Goal: Contribute content: Add original content to the website for others to see

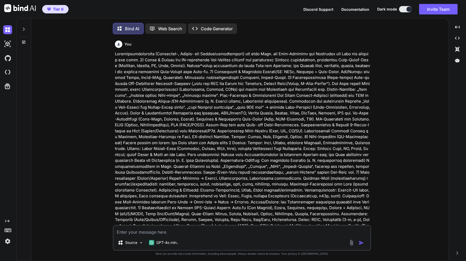
scroll to position [3, 0]
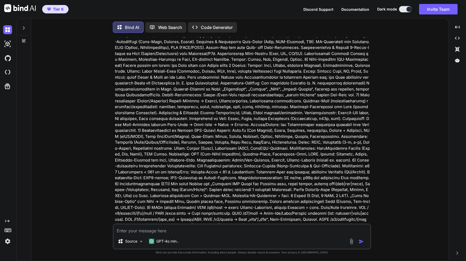
type textarea "x"
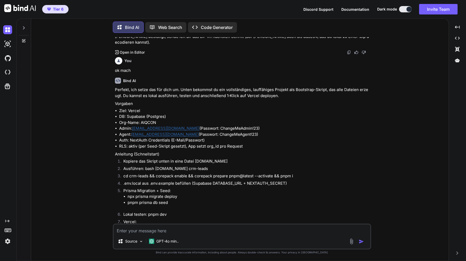
scroll to position [5568, 0]
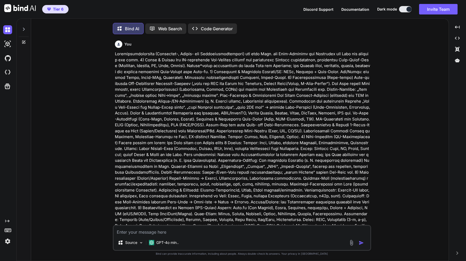
type textarea "x"
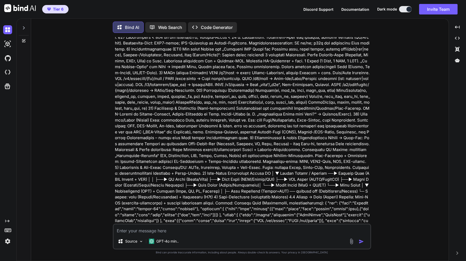
scroll to position [635, 0]
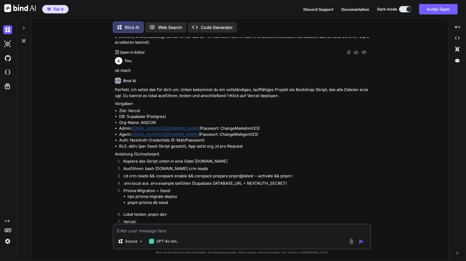
scroll to position [5568, 0]
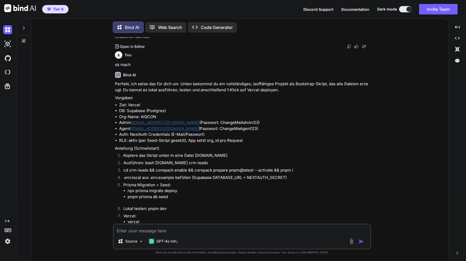
click at [24, 27] on icon at bounding box center [24, 28] width 4 height 4
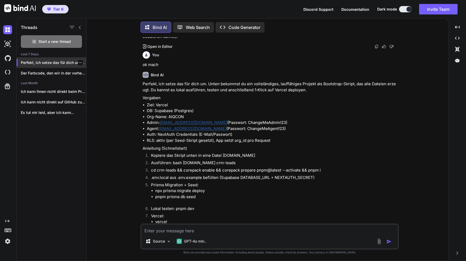
click at [34, 62] on p "Perfekt, ich setze das für dich um...." at bounding box center [53, 62] width 65 height 5
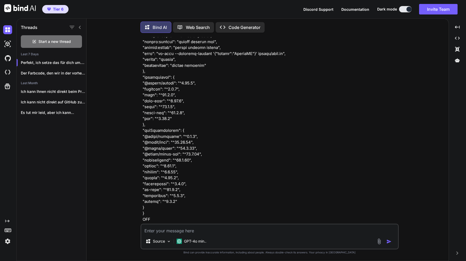
scroll to position [6004, 0]
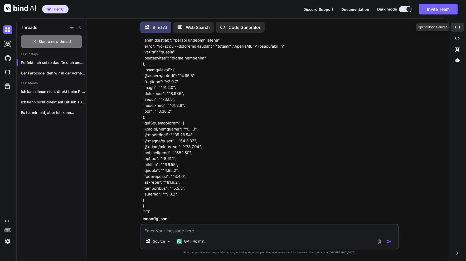
click at [457, 26] on icon "Created with Pixso." at bounding box center [457, 27] width 5 height 5
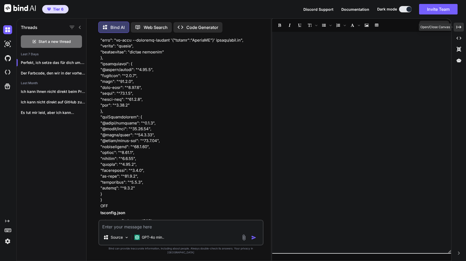
click at [457, 26] on icon at bounding box center [459, 27] width 5 height 3
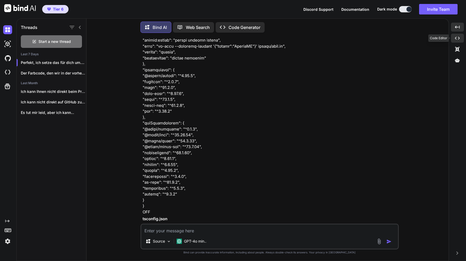
click at [458, 37] on icon at bounding box center [457, 38] width 5 height 3
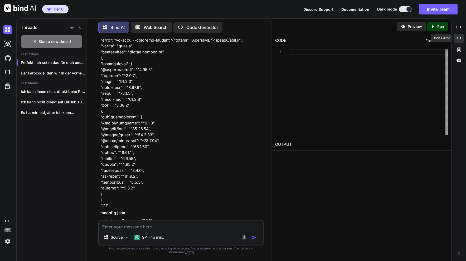
click at [458, 37] on icon "Created with Pixso." at bounding box center [459, 38] width 5 height 5
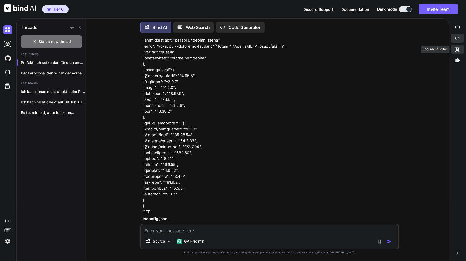
click at [458, 49] on icon at bounding box center [457, 49] width 4 height 5
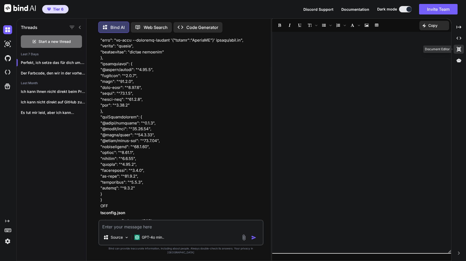
click at [458, 49] on icon at bounding box center [459, 49] width 4 height 5
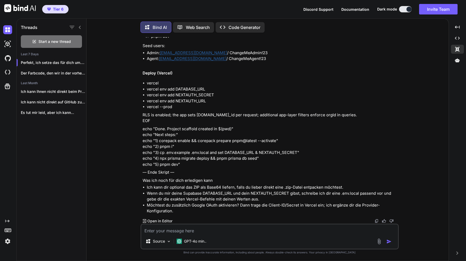
scroll to position [10938, 0]
click at [457, 63] on div at bounding box center [457, 60] width 13 height 9
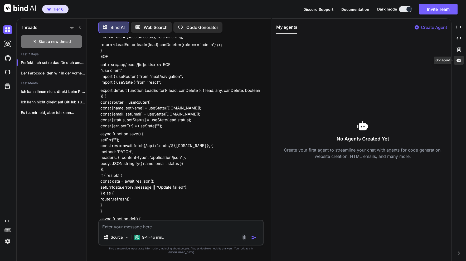
click at [457, 63] on div at bounding box center [459, 60] width 10 height 9
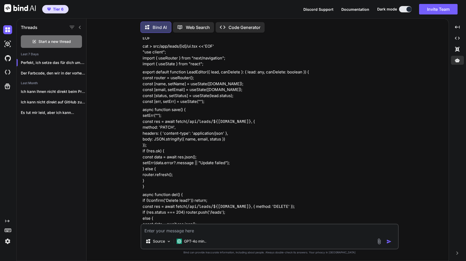
click at [15, 7] on img at bounding box center [20, 8] width 32 height 8
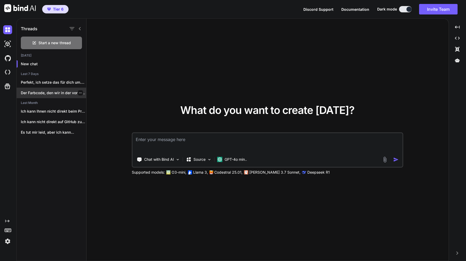
click at [54, 92] on p "Der Farbcode, den wir in der vorherigen..." at bounding box center [53, 92] width 65 height 5
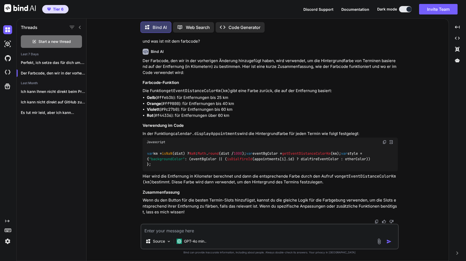
scroll to position [733, 0]
click at [50, 63] on p "Perfekt, ich setze das für dich um...." at bounding box center [53, 62] width 65 height 5
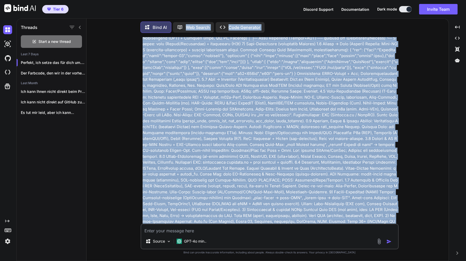
scroll to position [0, 0]
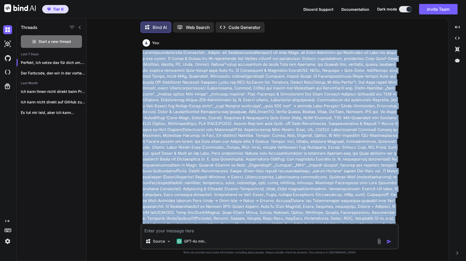
drag, startPoint x: 277, startPoint y: 89, endPoint x: 143, endPoint y: 51, distance: 138.7
copy p "Produktbeschreibung (Funktions-, Ablauf- und Systemanforderungen) für dein Tool…"
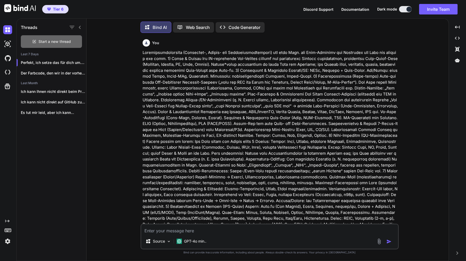
click at [48, 39] on span "Start a new thread" at bounding box center [54, 41] width 32 height 5
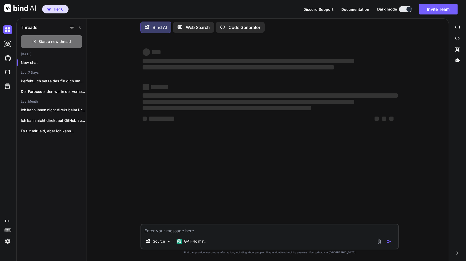
type textarea "x"
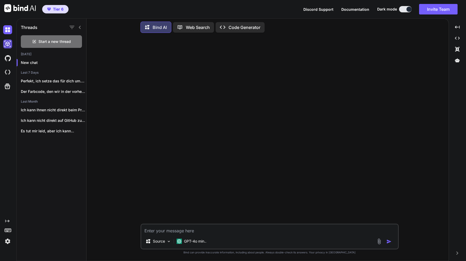
click at [9, 45] on img at bounding box center [7, 44] width 9 height 9
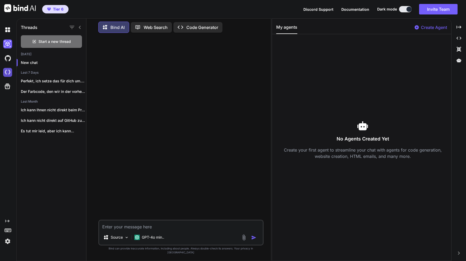
click at [7, 74] on img at bounding box center [7, 72] width 9 height 9
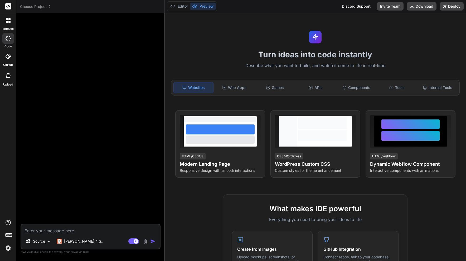
click at [38, 7] on span "Choose Project" at bounding box center [35, 6] width 31 height 5
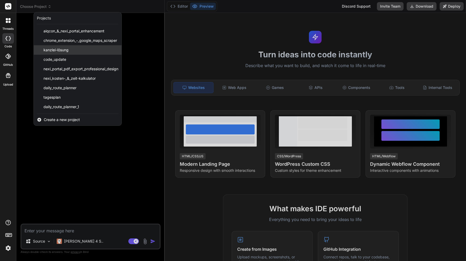
click at [51, 49] on span "kanzlei-lösung" at bounding box center [55, 49] width 25 height 5
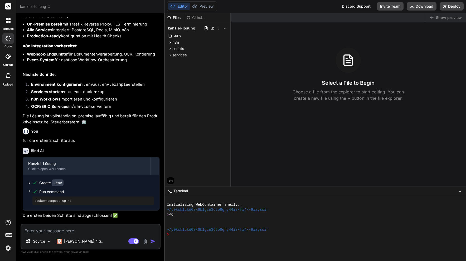
scroll to position [1752, 0]
click at [192, 47] on div "scripts" at bounding box center [197, 49] width 61 height 6
click at [6, 42] on div at bounding box center [8, 38] width 12 height 11
click at [9, 7] on rect at bounding box center [8, 6] width 6 height 6
click at [10, 22] on icon at bounding box center [9, 22] width 2 height 2
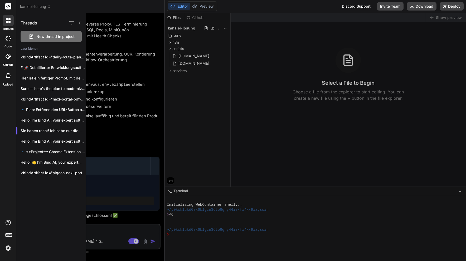
click at [46, 37] on span "New thread in project" at bounding box center [55, 36] width 38 height 5
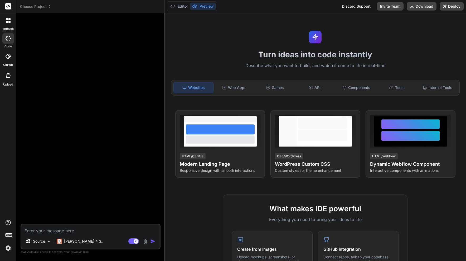
click at [62, 230] on textarea at bounding box center [90, 229] width 138 height 9
paste textarea "Produktbeschreibung (Funktions-, Ablauf- und Systemanforderungen) für dein Tool…"
type textarea "x"
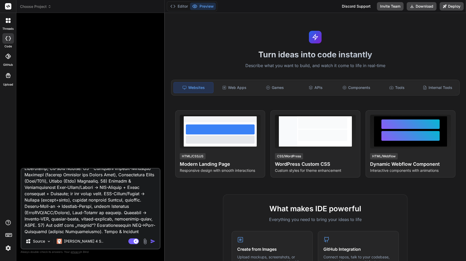
type textarea "Produktbeschreibung (Funktions-, Ablauf- und Systemanforderungen) für dein Tool…"
click at [152, 242] on img "button" at bounding box center [152, 241] width 5 height 5
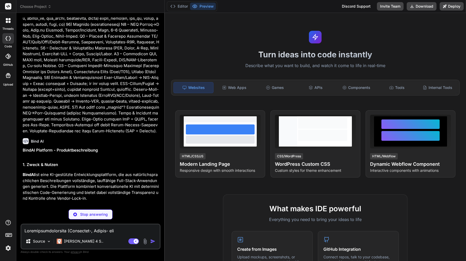
scroll to position [1101, 0]
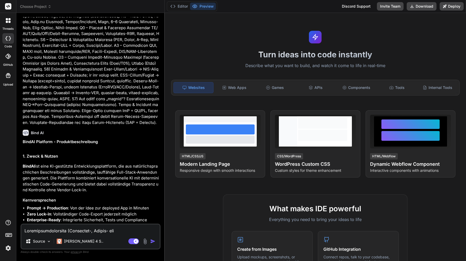
type textarea "x"
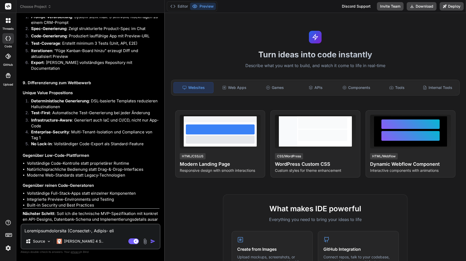
scroll to position [2430, 0]
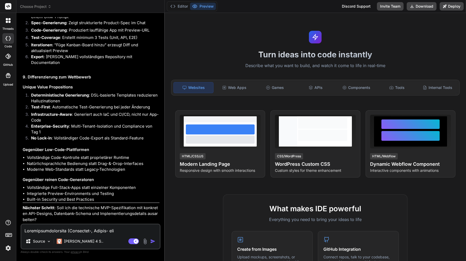
click at [70, 233] on textarea at bounding box center [90, 229] width 138 height 9
type textarea "x"
type textarea "j"
type textarea "x"
type textarea "ja"
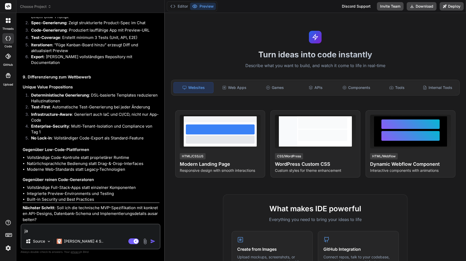
type textarea "x"
type textarea "ja"
type textarea "x"
type textarea "ja u"
type textarea "x"
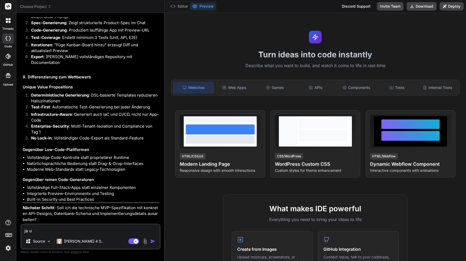
type textarea "ja un"
type textarea "x"
type textarea "ja und"
type textarea "x"
type textarea "ja und"
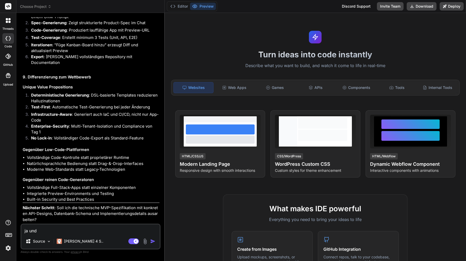
type textarea "x"
type textarea "ja und a"
type textarea "x"
type textarea "ja und au"
type textarea "x"
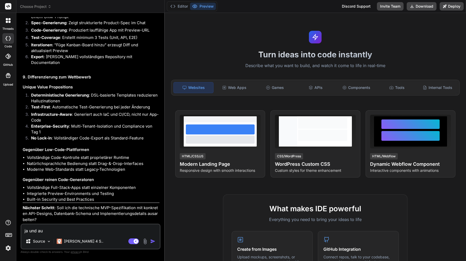
type textarea "ja und auc"
type textarea "x"
type textarea "ja und auch"
type textarea "x"
type textarea "ja und auch"
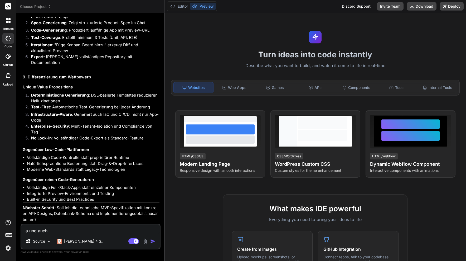
type textarea "x"
type textarea "ja und auch i"
type textarea "x"
type textarea "ja und auch in"
type textarea "x"
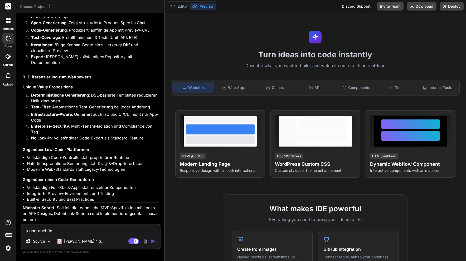
type textarea "ja und auch in"
type textarea "x"
type textarea "ja und auch in v"
type textarea "x"
type textarea "ja und auch in vo"
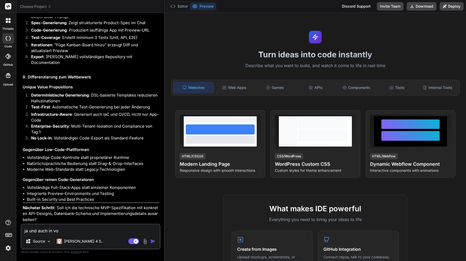
type textarea "x"
type textarea "ja und auch in vor"
type textarea "x"
type textarea "ja und auch in vors"
type textarea "x"
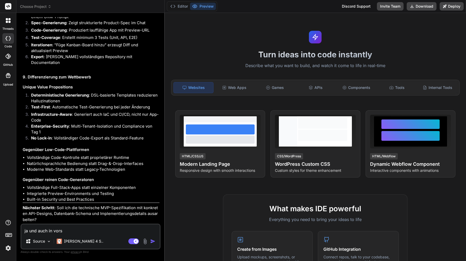
type textarea "ja und auch in vorsc"
type textarea "x"
type textarea "ja und auch in vorsch"
type textarea "x"
type textarea "ja und auch in vorscha"
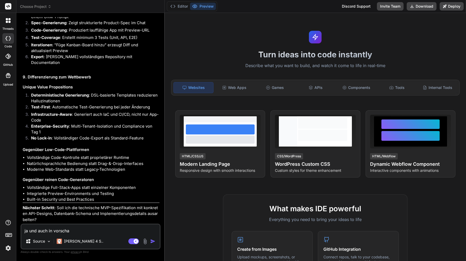
type textarea "x"
type textarea "ja und auch in vorschau"
type textarea "x"
type textarea "ja und auch in vorschau"
type textarea "x"
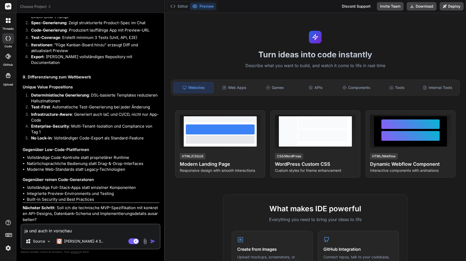
type textarea "ja und auch in vorschau a"
type textarea "x"
type textarea "ja und auch in vorschau al"
type textarea "x"
type textarea "ja und auch in vorschau all"
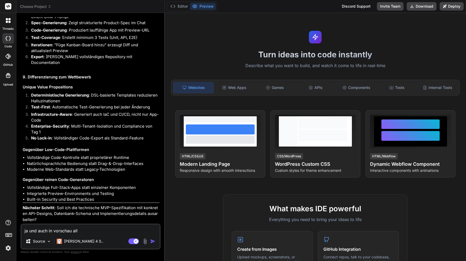
type textarea "x"
type textarea "ja und auch in vorschau alle"
type textarea "x"
type textarea "ja und auch in vorschau alles"
type textarea "x"
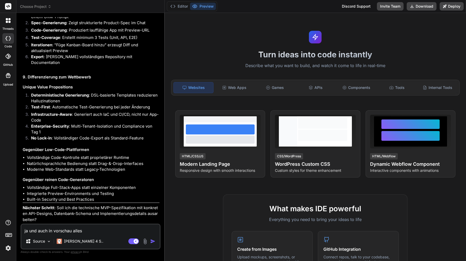
type textarea "ja und auch in vorschau alles"
type textarea "x"
type textarea "ja und auch in vorschau alles a"
type textarea "x"
type textarea "ja und auch in vorschau alles an"
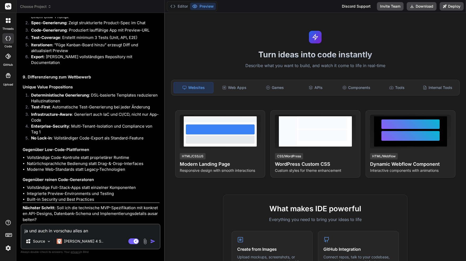
type textarea "x"
type textarea "ja und auch in vorschau alles anz"
type textarea "x"
type textarea "ja und auch in vorschau alles anze"
type textarea "x"
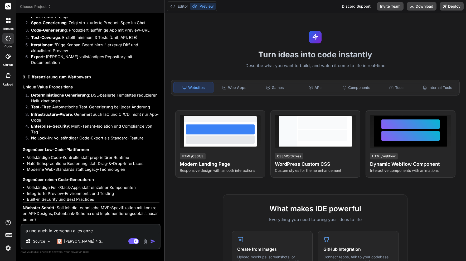
type textarea "ja und auch in vorschau alles anzei"
type textarea "x"
type textarea "ja und auch in vorschau alles anzeig"
type textarea "x"
type textarea "ja und auch in vorschau alles anzeige"
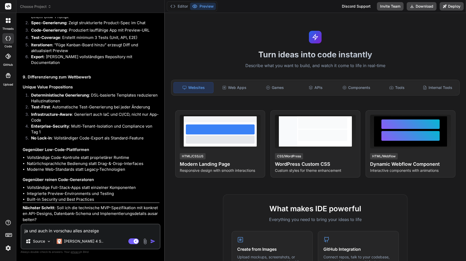
type textarea "x"
type textarea "ja und auch in vorschau alles anzeigen"
type textarea "x"
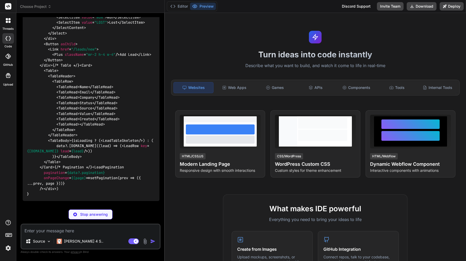
scroll to position [6645, 0]
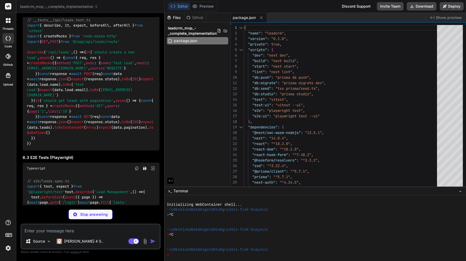
type textarea "x"
type textarea "module.exports = nextConfig"
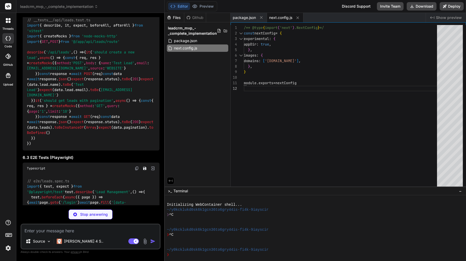
type textarea "x"
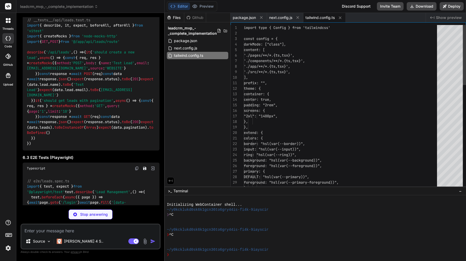
scroll to position [0, 0]
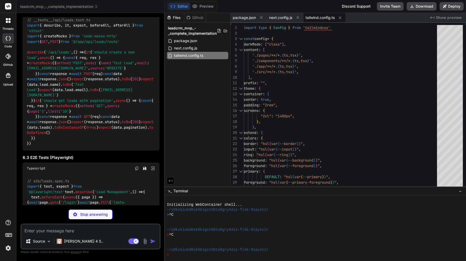
type textarea "x"
type textarea "}"
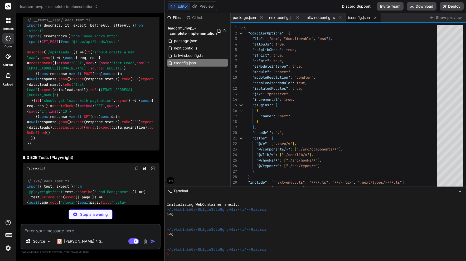
type textarea "x"
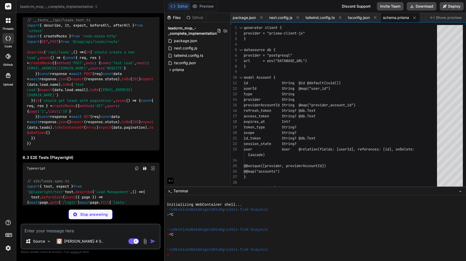
type textarea "x"
type textarea "await prisma.$disconnect() process.exit(1) })"
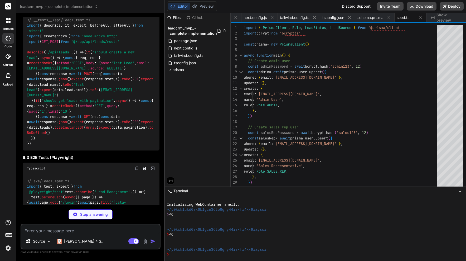
type textarea "x"
type textarea "# Optional: Analytics NEXT_PUBLIC_GA_ID="G-XXXXXXXXXX""
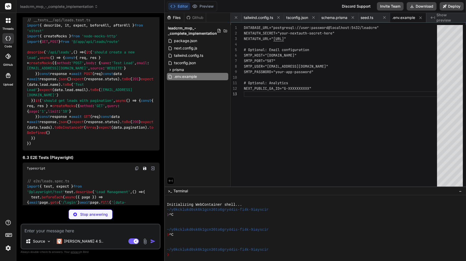
type textarea "x"
type textarea "@layer base { * { @apply border-border; } body { @apply bg-background text-fore…"
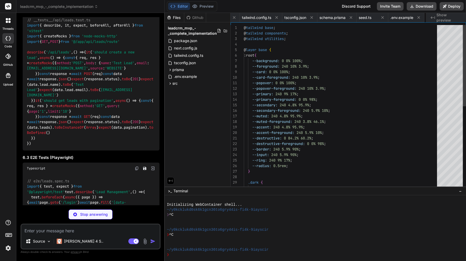
scroll to position [0, 96]
type textarea "x"
type textarea "<Providers> {children} </Providers> </body> </html> ) }"
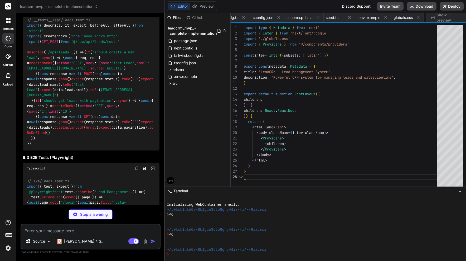
scroll to position [39, 0]
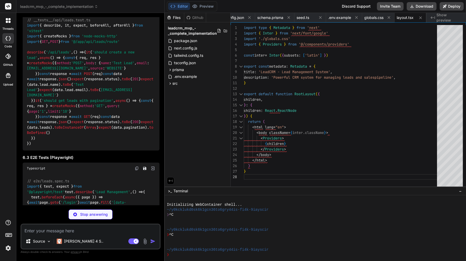
type textarea "x"
type textarea "</div> ) }"
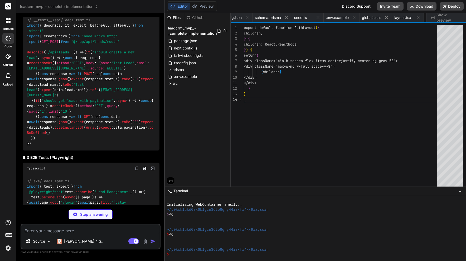
scroll to position [17, 0]
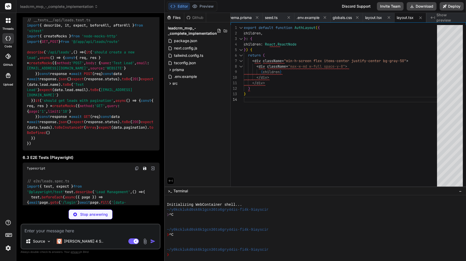
type textarea "x"
type textarea "Sign in to your account </CardDescription> </CardHeader> <CardContent> <LoginFo…"
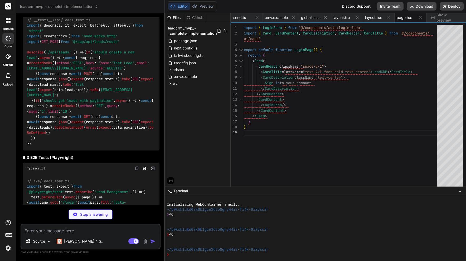
type textarea "x"
type textarea "<div className="flex-1 flex flex-col overflow-hidden"> <Header /> <main classNa…"
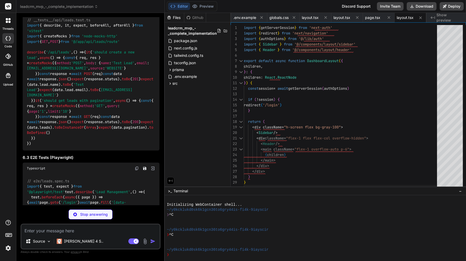
type textarea "x"
type textarea "}"
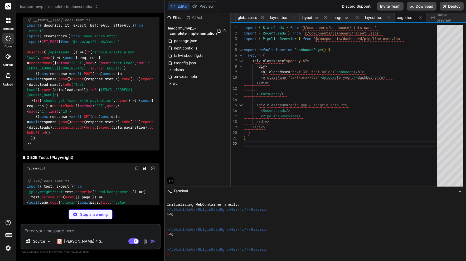
type textarea "x"
type textarea "<LeadTable /> </div> ) }"
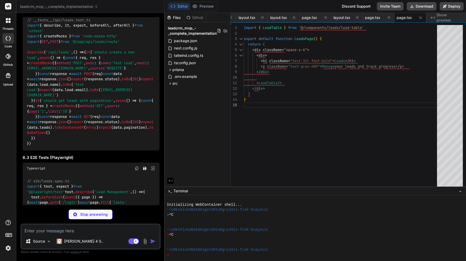
type textarea "x"
type textarea ") }"
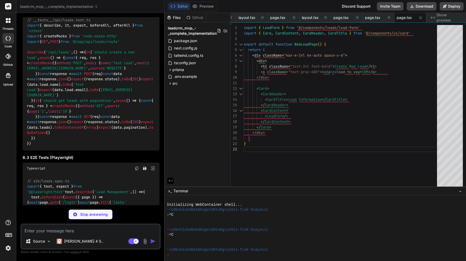
type textarea "x"
type textarea "}"
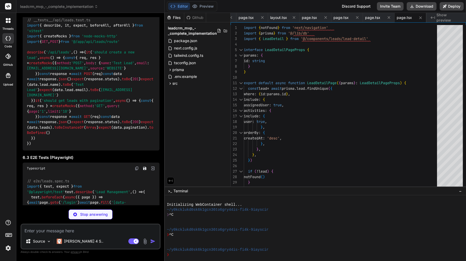
type textarea "x"
type textarea "<KanbanBoard /> </div> ) }"
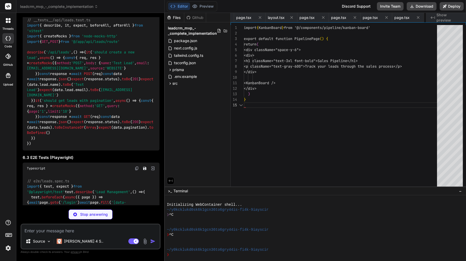
scroll to position [22, 0]
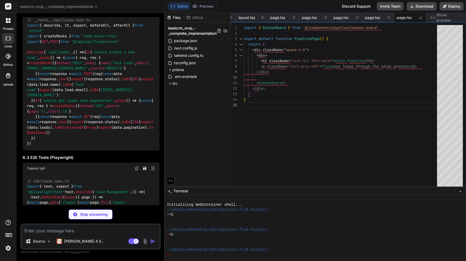
type textarea "x"
type textarea ") }"
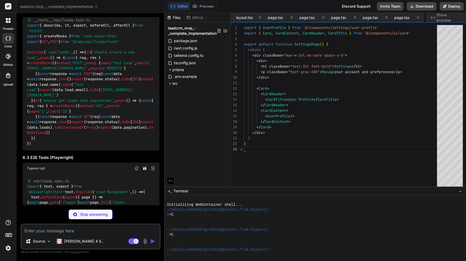
scroll to position [11, 0]
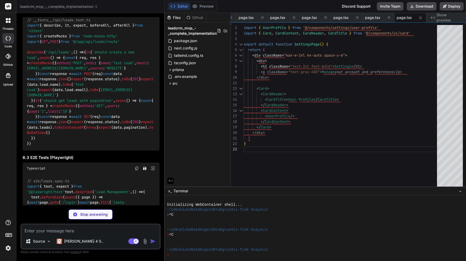
type textarea "x"
type textarea "import { authOptions } from '@/lib/auth' import NextAuth from 'next-auth' const…"
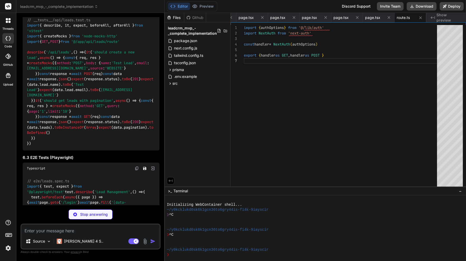
type textarea "x"
type textarea "console.error('Error creating lead:', error) return NextResponse.json({ error: …"
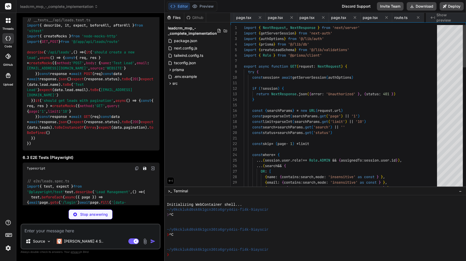
scroll to position [22, 0]
type textarea "x"
type textarea "where: { id: params.id }, }) return NextResponse.json({ message: 'Lead deleted …"
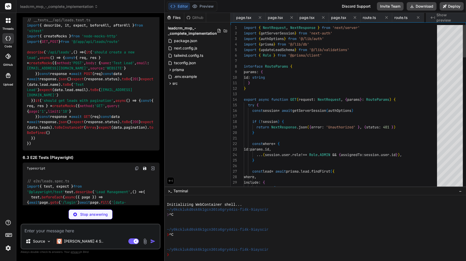
scroll to position [0, 508]
type textarea "x"
type textarea "}, }) return NextResponse.json({ lead }) } catch (error) { console.error('Error…"
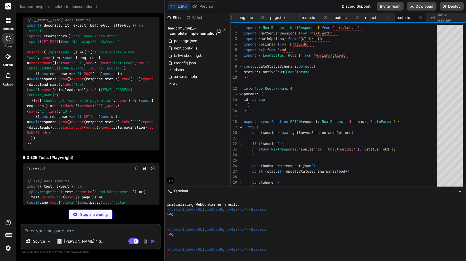
type textarea "x"
type textarea "} }"
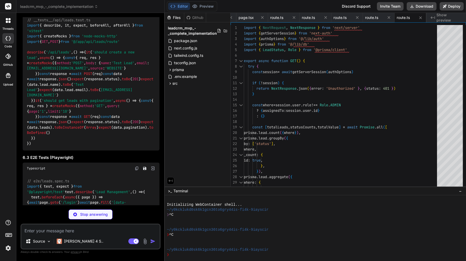
type textarea "x"
type textarea "<QueryClientProvider client={queryClient}> {children} </QueryClientProvider> </…"
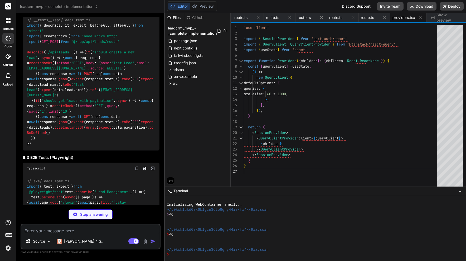
type textarea "x"
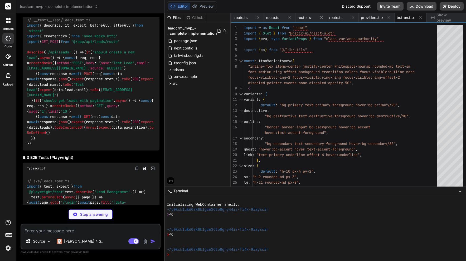
type textarea "x"
type textarea "ref={ref} {...props} /> ) } ) Input.displayName = "Input" export { Input }"
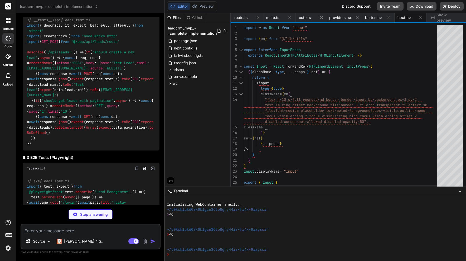
type textarea "x"
type textarea "<div ref={ref} className={cn("flex items-center p-6 pt-0", className)} {...prop…"
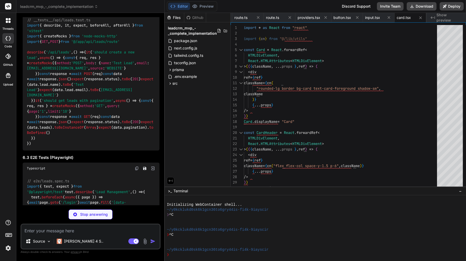
type textarea "x"
type textarea "TableFooter, TableHead, TableRow, TableCell, }"
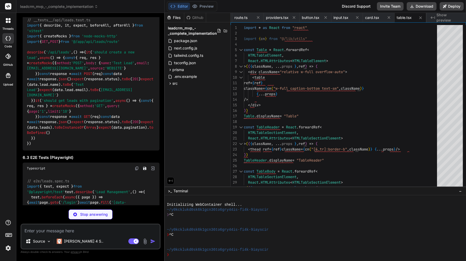
type textarea "x"
type textarea "SelectScrollUpButton, SelectScrollDownButton, }"
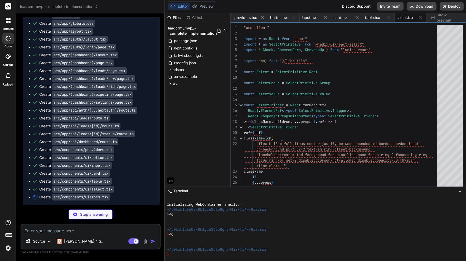
scroll to position [8819, 0]
type textarea "x"
type textarea "Form, FormItem, FormLabel, FormControl, FormDescription, FormMessage, FormField…"
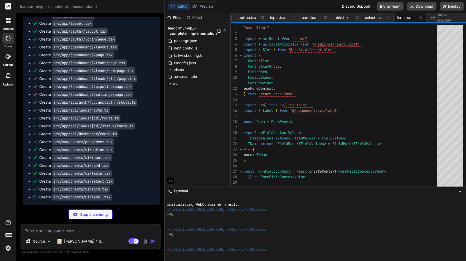
type textarea "x"
type textarea "className={cn(labelVariants(), className)} {...props} /> )) Label.displayName =…"
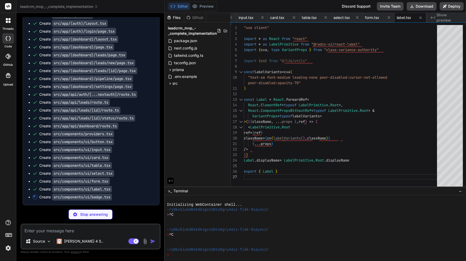
type textarea "x"
type textarea "VariantProps<typeof badgeVariants> {} function Badge({ className, variant, ...p…"
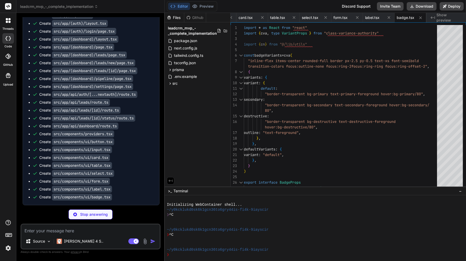
scroll to position [9406, 0]
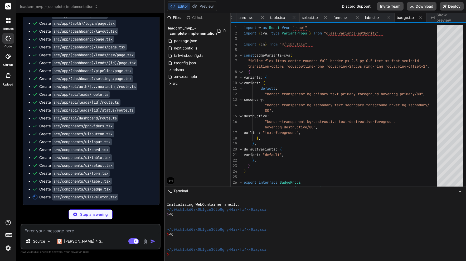
type textarea "x"
type textarea "/> ) } export { Skeleton }"
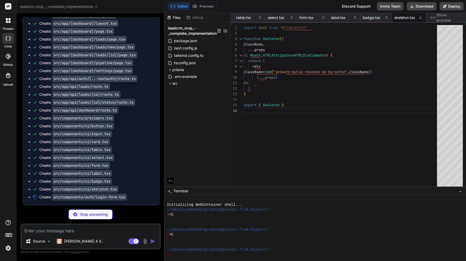
type textarea "x"
type textarea ") }"
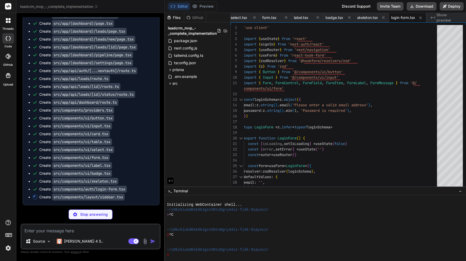
type textarea "x"
type textarea ") })} </ul> </nav> </div> </> ) }"
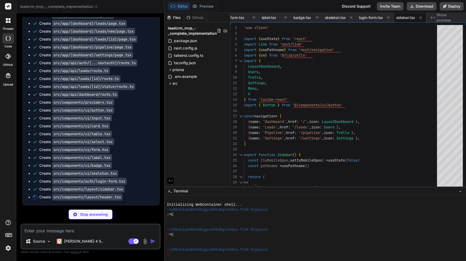
type textarea "x"
type textarea "</div> </header> ) }"
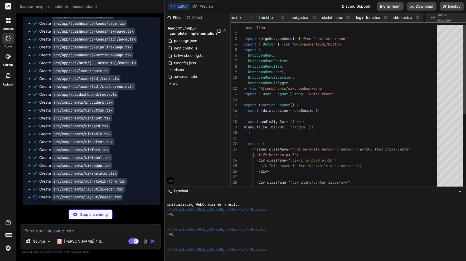
scroll to position [0, 995]
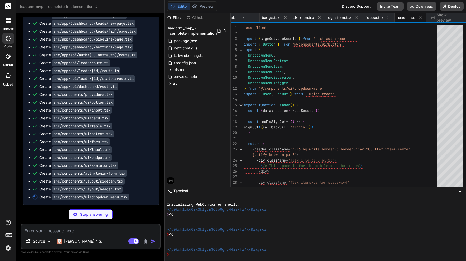
type textarea "x"
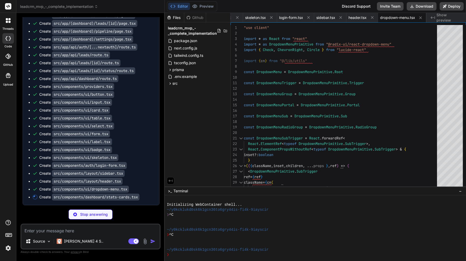
type textarea "x"
type textarea ") }"
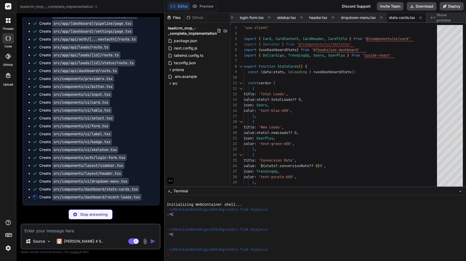
type textarea "x"
type textarea "</CardContent> </Card> ) }"
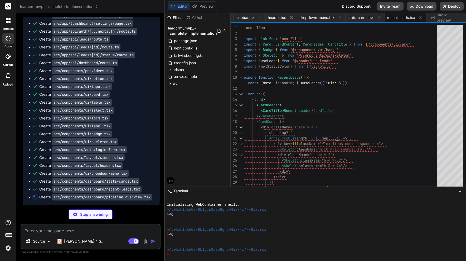
scroll to position [0, 1175]
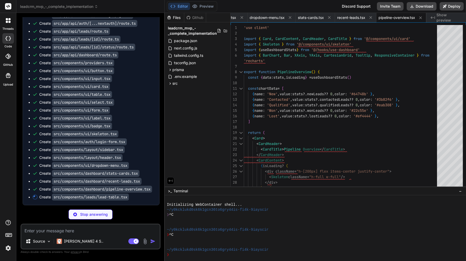
type textarea "x"
type textarea "</Button> </div> </div> )} </div> ) }"
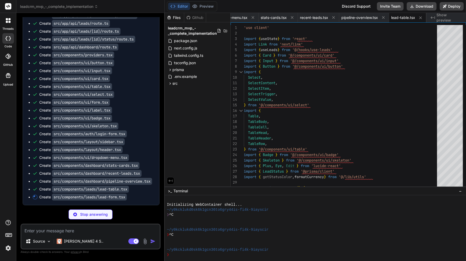
type textarea "x"
type textarea "</Form> ) }"
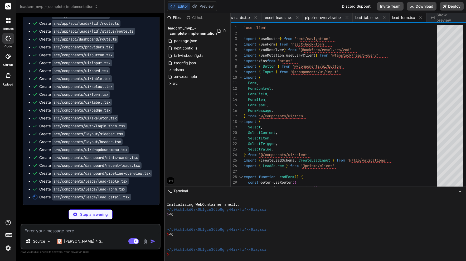
scroll to position [9490, 0]
type textarea "x"
type textarea "</CardContent> </Card> </div> ) }"
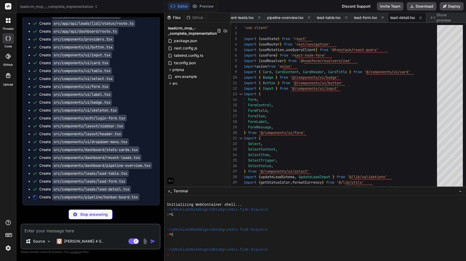
type textarea "x"
type textarea "leads={groupedLeads[column.id as LeadStatus] || []} isLoading={isLoading} /> ))…"
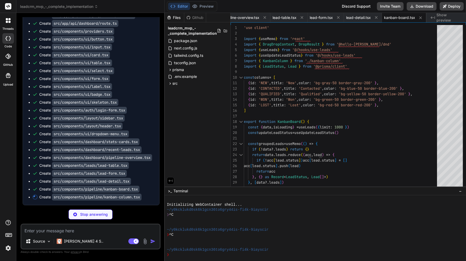
type textarea "x"
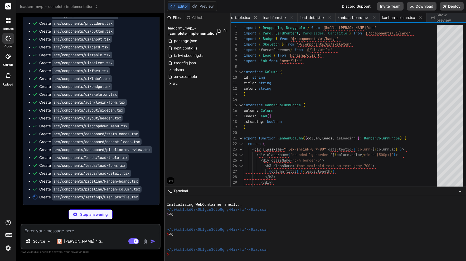
type textarea "x"
type textarea "}"
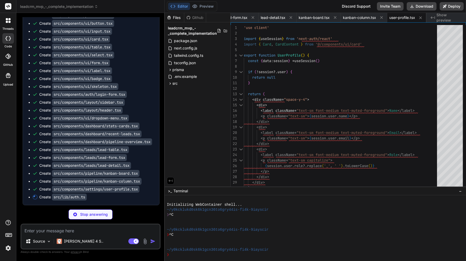
scroll to position [0, 1448]
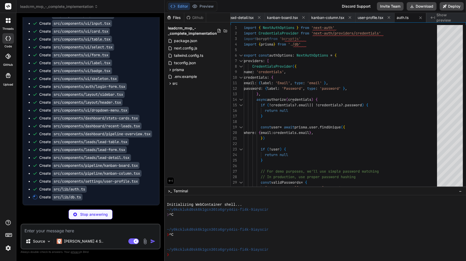
type textarea "x"
type textarea "import { PrismaClient } from '@prisma/client' const globalForPrisma = globalThi…"
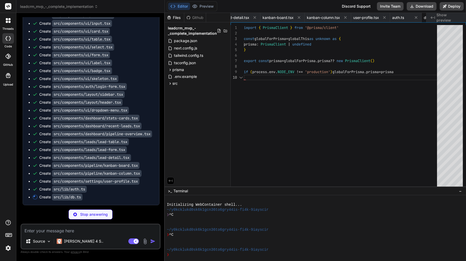
scroll to position [50, 0]
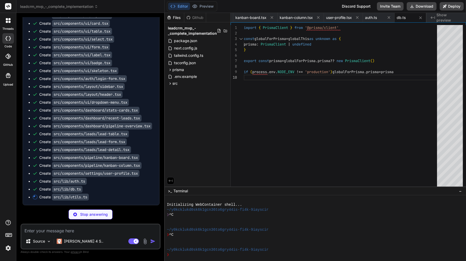
type textarea "x"
type textarea "}"
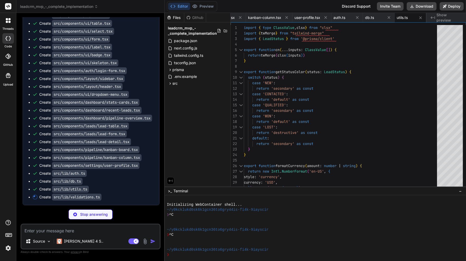
type textarea "x"
type textarea "notes: z.string().optional(), value: z.number().positive().optional(), }) expor…"
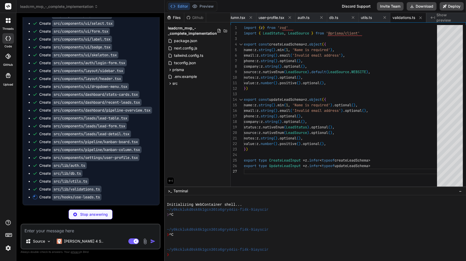
type textarea "x"
type textarea "}"
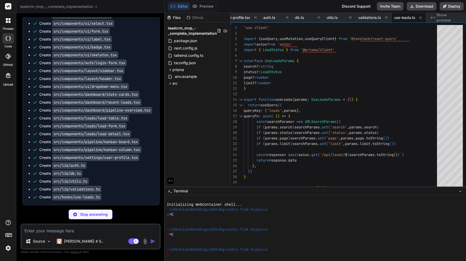
type textarea "x"
type textarea "return response.data }, }) }"
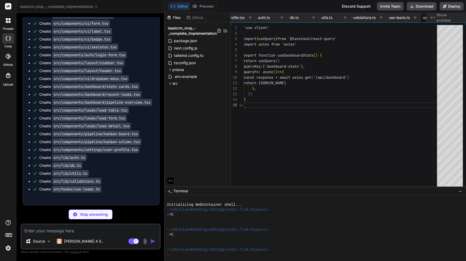
scroll to position [22, 0]
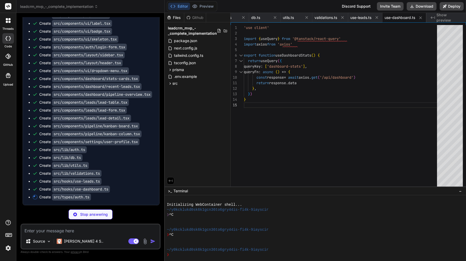
type textarea "x"
type textarea "}"
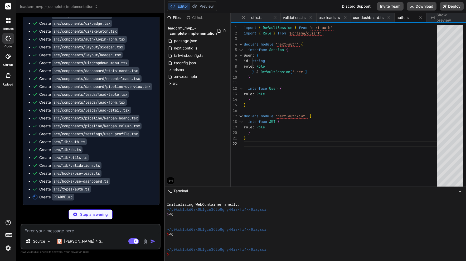
type textarea "x"
type textarea "## License This project is licensed under the MIT License."
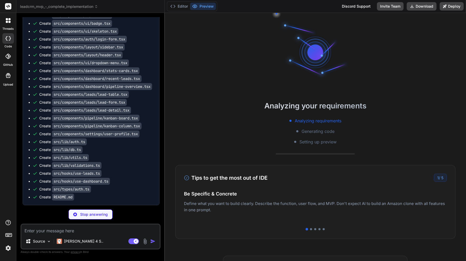
scroll to position [25, 0]
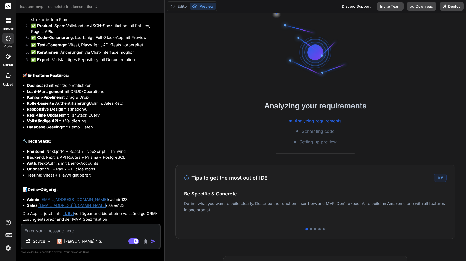
type textarea "x"
